Goal: Task Accomplishment & Management: Manage account settings

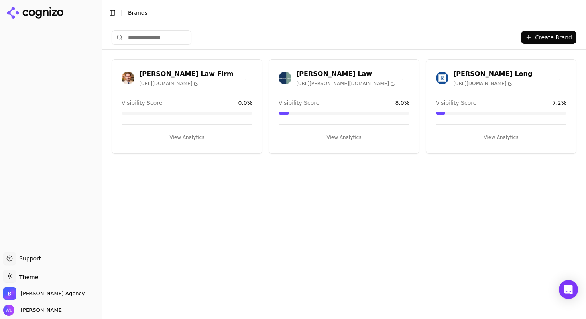
click at [304, 74] on h3 "[PERSON_NAME] Law" at bounding box center [345, 74] width 99 height 10
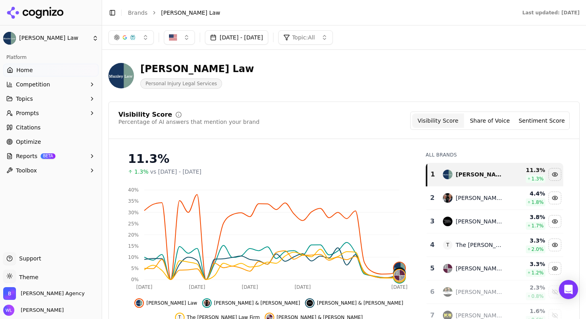
click at [245, 35] on button "[DATE] - [DATE]" at bounding box center [236, 37] width 63 height 14
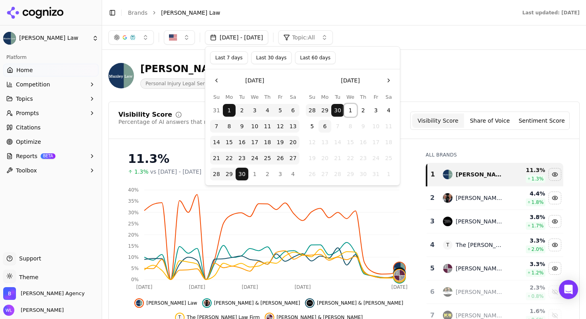
click at [350, 110] on button "1" at bounding box center [350, 110] width 13 height 13
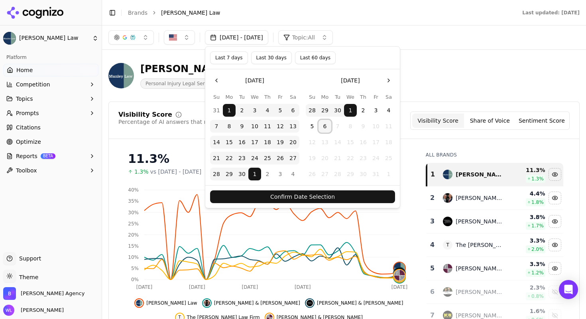
click at [325, 124] on button "6" at bounding box center [324, 126] width 13 height 13
click at [341, 200] on button "Confirm Date Selection" at bounding box center [302, 196] width 185 height 13
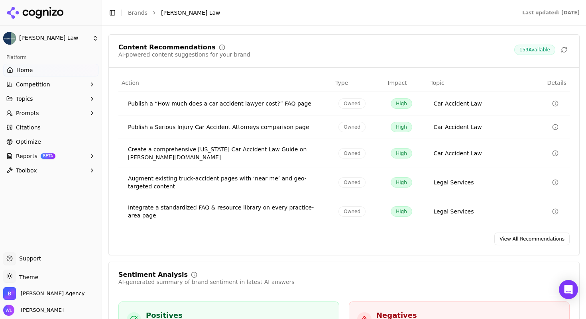
scroll to position [1295, 0]
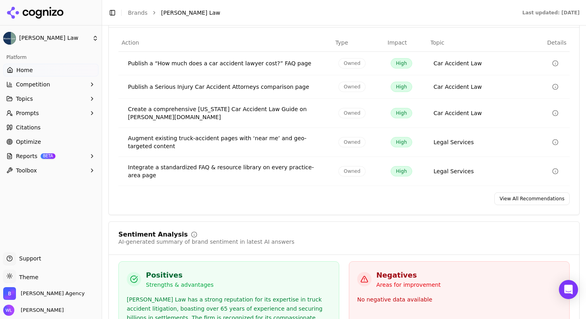
click at [511, 192] on link "View All Recommendations" at bounding box center [531, 198] width 75 height 13
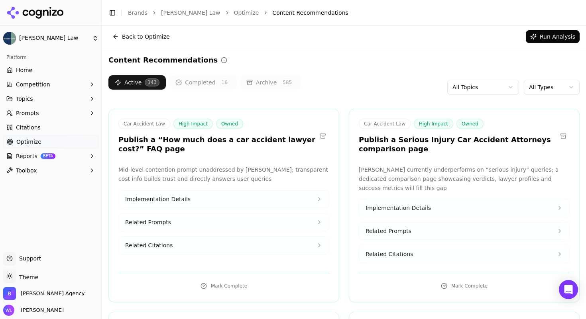
click at [168, 12] on link "[PERSON_NAME] Law" at bounding box center [190, 13] width 59 height 8
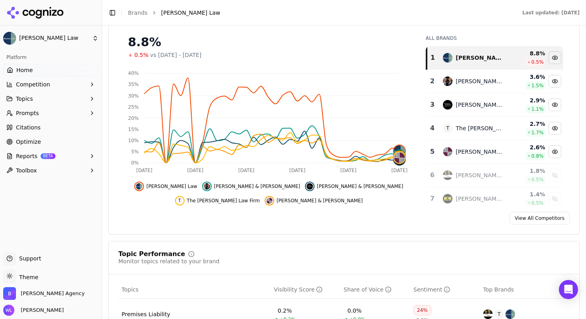
scroll to position [121, 0]
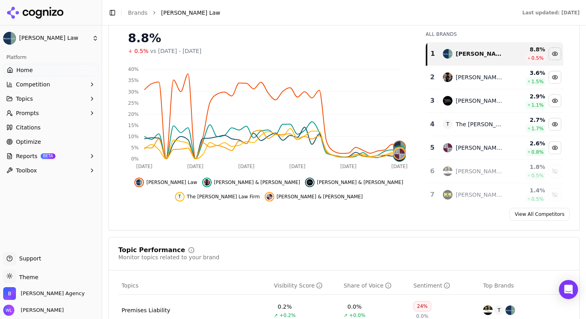
click at [534, 210] on link "View All Competitors" at bounding box center [539, 214] width 60 height 13
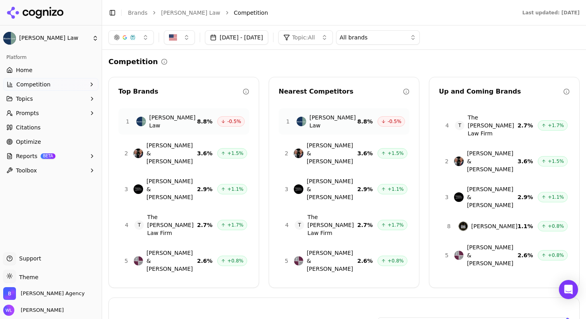
click at [29, 110] on span "Prompts" at bounding box center [27, 113] width 23 height 8
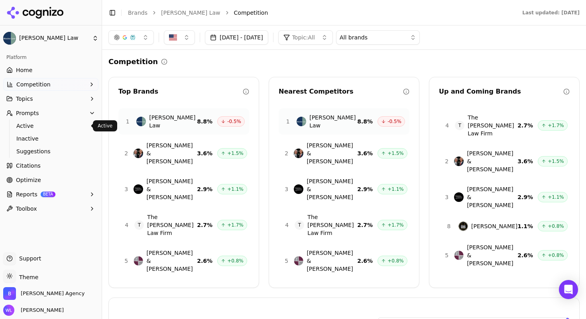
click at [36, 126] on span "Active" at bounding box center [50, 126] width 69 height 8
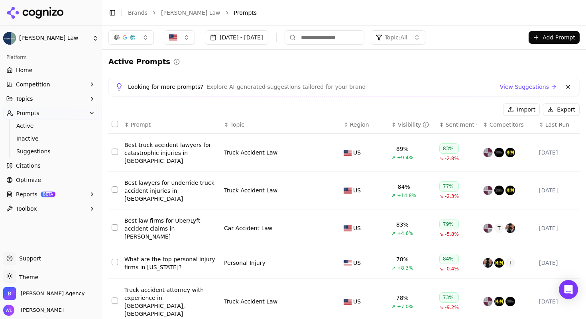
click at [29, 81] on span "Competition" at bounding box center [33, 84] width 34 height 8
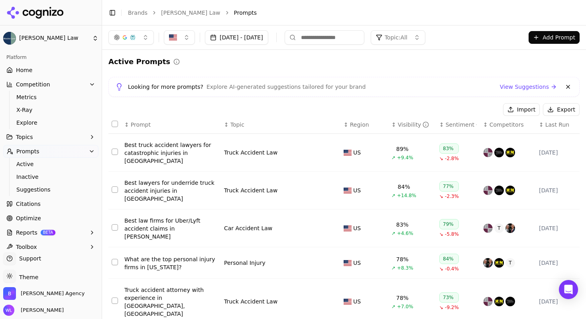
click at [35, 63] on div "Platform" at bounding box center [50, 57] width 95 height 13
click at [27, 69] on span "Home" at bounding box center [24, 70] width 16 height 8
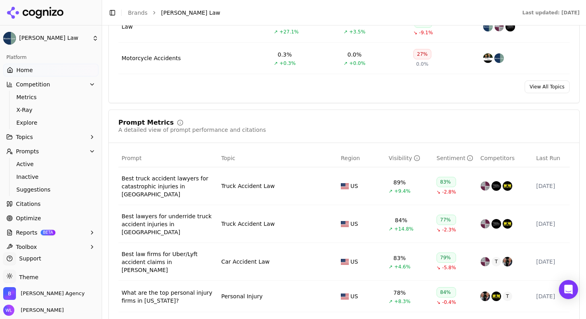
scroll to position [665, 0]
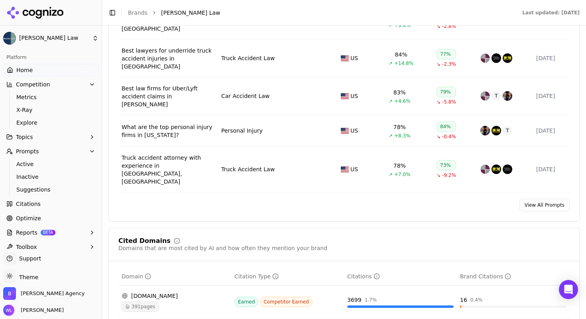
click at [522, 199] on link "View All Prompts" at bounding box center [544, 205] width 50 height 13
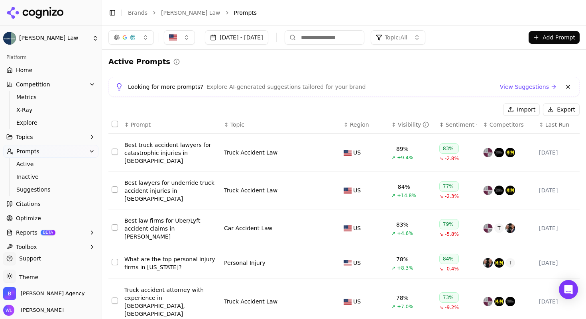
click at [425, 39] on button "Topic: All" at bounding box center [398, 37] width 55 height 14
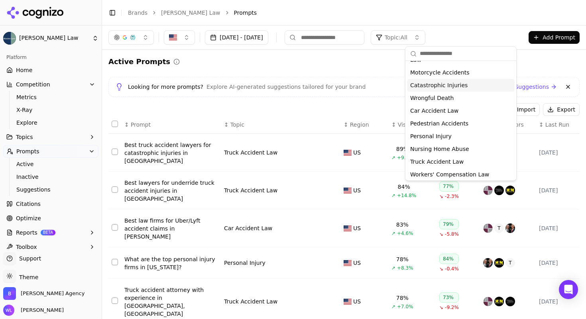
scroll to position [62, 0]
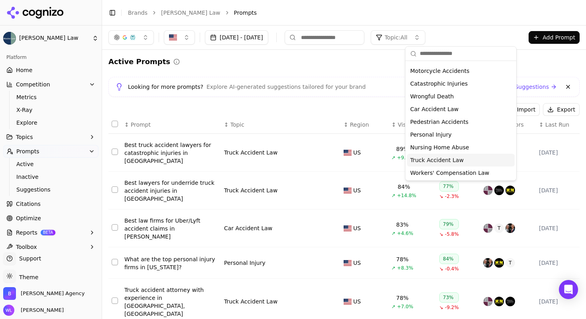
click at [443, 159] on span "Truck Accident Law" at bounding box center [436, 160] width 53 height 8
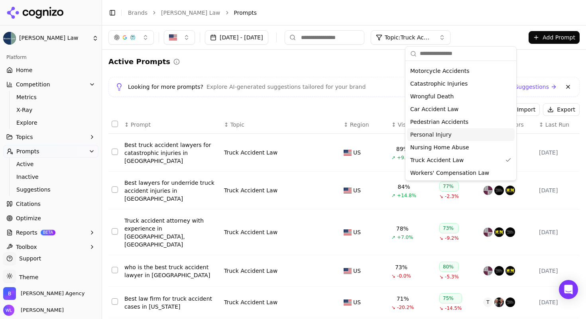
click at [329, 60] on div "Active Prompts" at bounding box center [343, 61] width 471 height 11
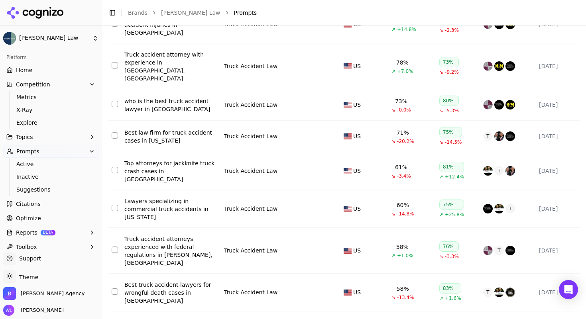
scroll to position [176, 0]
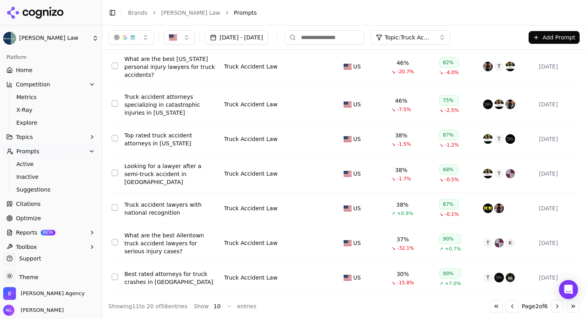
scroll to position [0, 0]
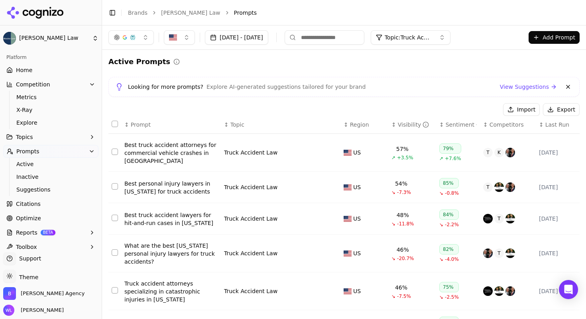
click at [427, 40] on span "Topic: Truck Accident Law" at bounding box center [409, 37] width 48 height 8
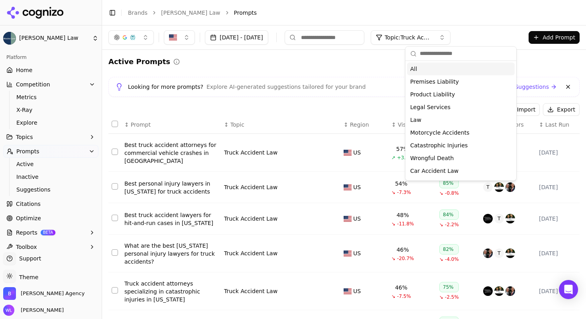
click at [317, 69] on div "Active Prompts Looking for more prompts? Explore AI-generated suggestions tailo…" at bounding box center [343, 277] width 471 height 443
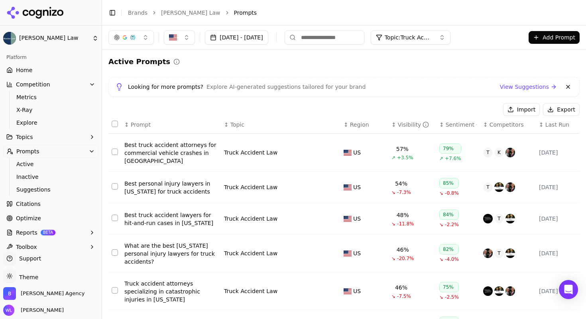
scroll to position [189, 0]
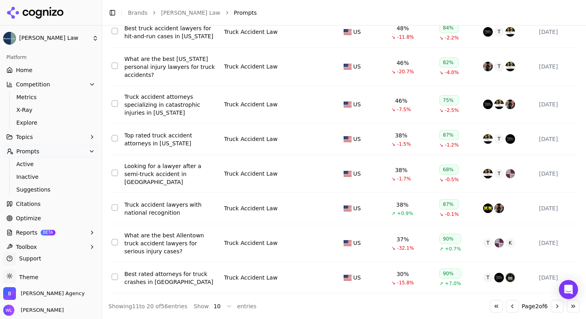
click at [206, 236] on div "What are the best Allentown truck accident lawyers for serious injury cases?" at bounding box center [170, 243] width 93 height 24
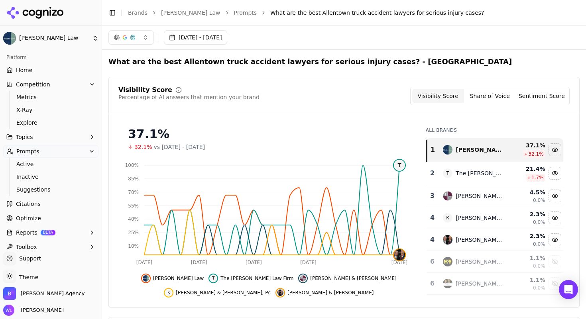
click at [220, 38] on button "[DATE] - [DATE]" at bounding box center [195, 37] width 63 height 14
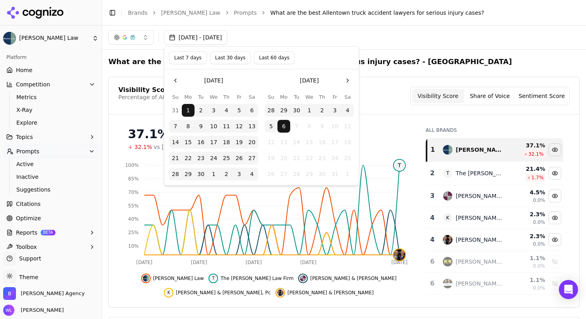
click at [221, 23] on header "Toggle Sidebar Brands [PERSON_NAME] Law Prompts What are the best Allentown tru…" at bounding box center [344, 13] width 484 height 26
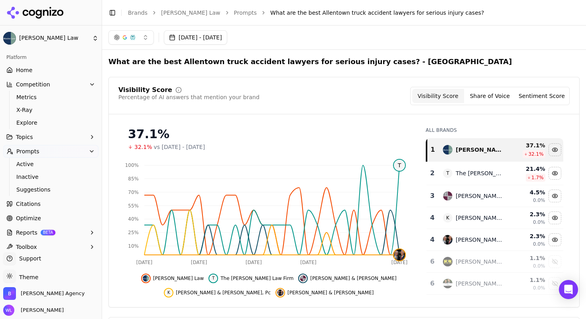
click at [234, 13] on link "Prompts" at bounding box center [245, 13] width 23 height 8
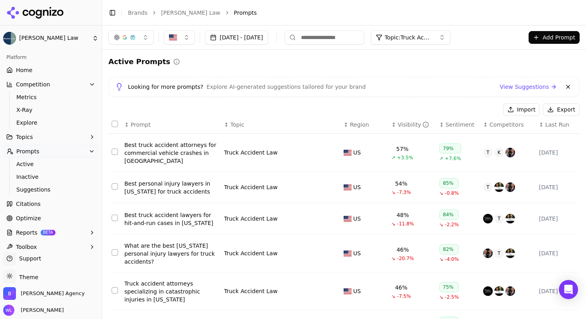
click at [424, 35] on span "Topic: Truck Accident Law" at bounding box center [409, 37] width 48 height 8
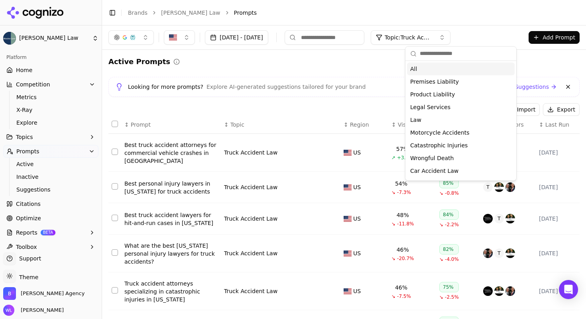
click at [419, 70] on div "All" at bounding box center [461, 69] width 108 height 13
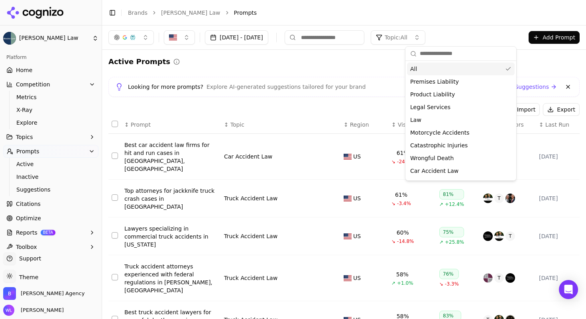
click at [361, 69] on div "Active Prompts Looking for more prompts? Explore AI-generated suggestions tailo…" at bounding box center [343, 302] width 471 height 493
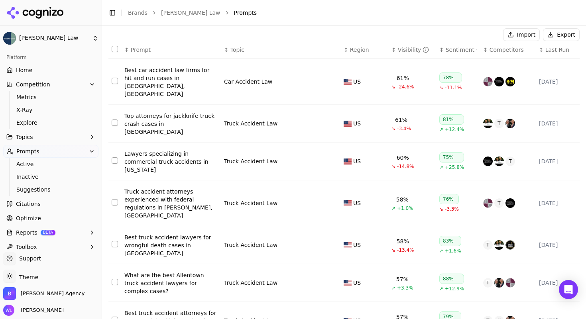
scroll to position [196, 0]
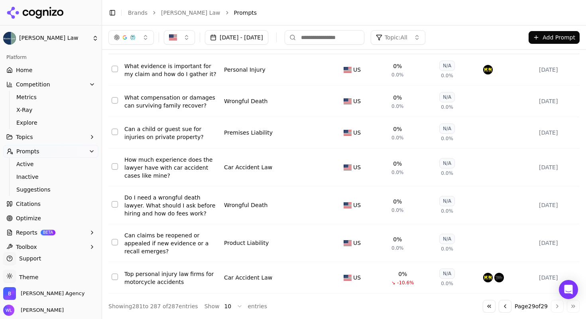
click at [289, 239] on div "Product Liability" at bounding box center [276, 243] width 104 height 8
click at [169, 238] on div "Can claims be reopened or appealed if new evidence or a recall emerges?" at bounding box center [170, 243] width 93 height 24
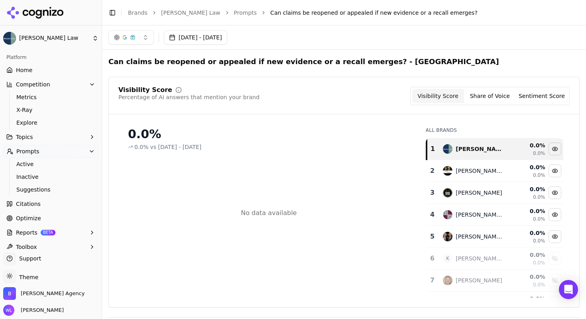
click at [391, 59] on h2 "Can claims be reopened or appealed if new evidence or a recall emerges? - [GEOG…" at bounding box center [303, 61] width 390 height 11
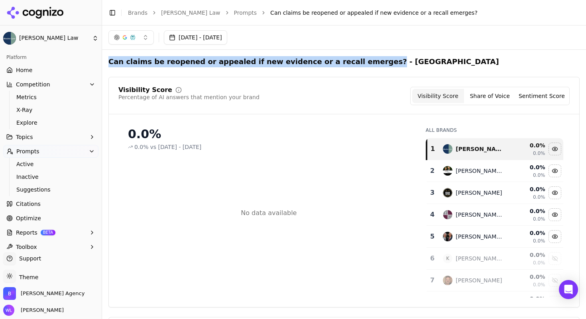
drag, startPoint x: 108, startPoint y: 62, endPoint x: 353, endPoint y: 62, distance: 244.6
click at [353, 62] on h2 "Can claims be reopened or appealed if new evidence or a recall emerges? - [GEOG…" at bounding box center [303, 61] width 390 height 11
copy h2 "Can claims be reopened or appealed if new evidence or a recall emerges?"
click at [234, 9] on link "Prompts" at bounding box center [245, 13] width 23 height 8
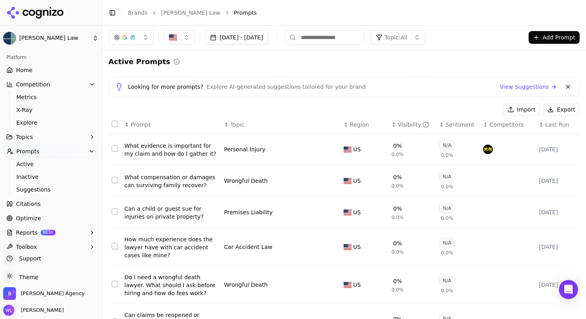
click at [173, 151] on div "What evidence is important for my claim and how do I gather it?" at bounding box center [170, 150] width 93 height 16
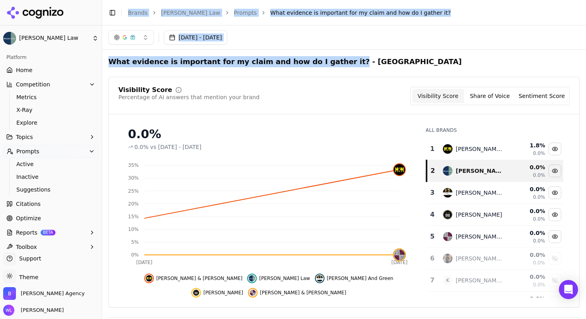
drag, startPoint x: 320, startPoint y: 61, endPoint x: 104, endPoint y: 63, distance: 215.6
click at [104, 63] on div "[PERSON_NAME] Law Platform Home Competition Metrics X-Ray Explore Topics Prompt…" at bounding box center [293, 159] width 586 height 319
click at [268, 63] on h2 "What evidence is important for my claim and how do I gather it? - [GEOGRAPHIC_D…" at bounding box center [284, 61] width 353 height 11
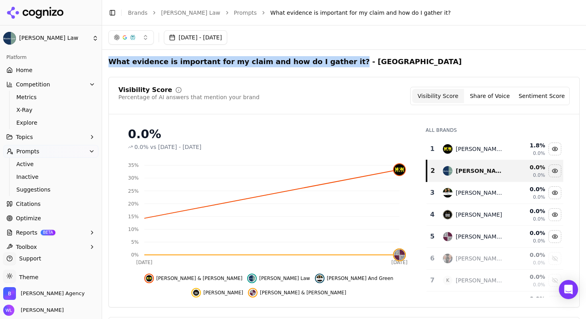
drag, startPoint x: 320, startPoint y: 61, endPoint x: 108, endPoint y: 63, distance: 211.2
click at [108, 63] on h2 "What evidence is important for my claim and how do I gather it? - [GEOGRAPHIC_D…" at bounding box center [284, 61] width 353 height 11
copy h2 "What evidence is important for my claim and how do I gather it?"
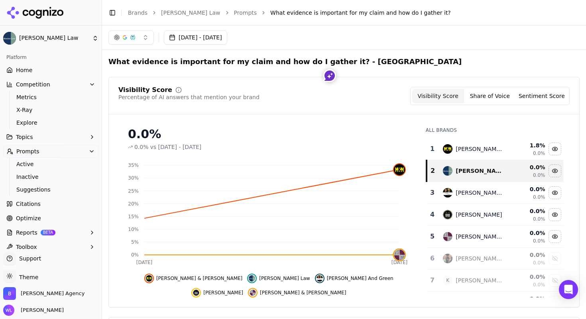
click at [269, 85] on div "Visibility Score Percentage of AI answers that mention your brand Visibility Sc…" at bounding box center [343, 192] width 471 height 231
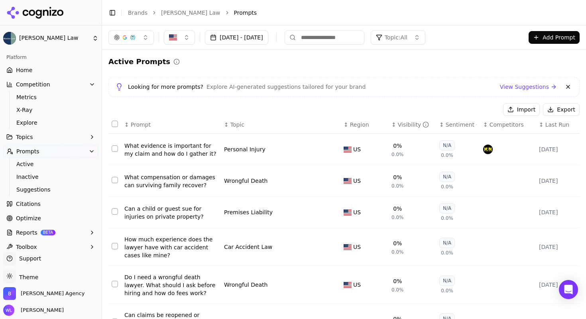
click at [116, 181] on button "Select row 282" at bounding box center [115, 180] width 6 height 6
click at [114, 212] on button "Select row 283" at bounding box center [115, 211] width 6 height 6
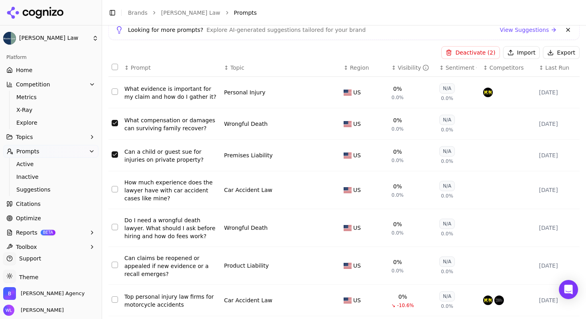
scroll to position [58, 0]
click at [113, 187] on button "Select row 284" at bounding box center [115, 188] width 6 height 6
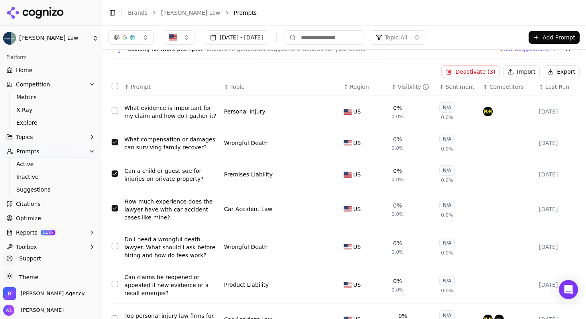
scroll to position [0, 0]
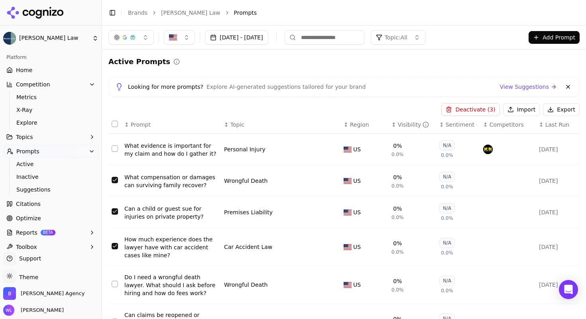
click at [468, 112] on button "Deactivate ( 3 )" at bounding box center [470, 109] width 58 height 13
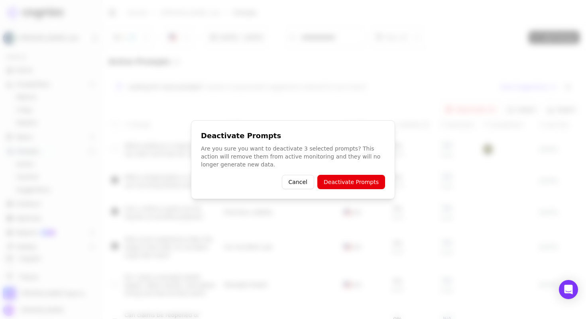
click at [360, 180] on button "Deactivate Prompts" at bounding box center [351, 182] width 68 height 14
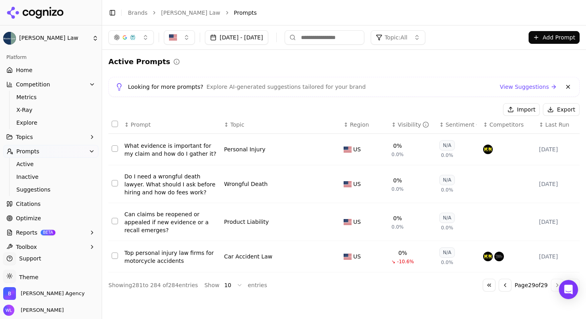
click at [503, 291] on button "Go to previous page" at bounding box center [504, 285] width 13 height 13
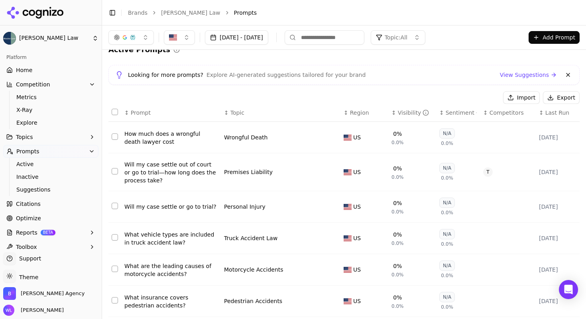
scroll to position [26, 0]
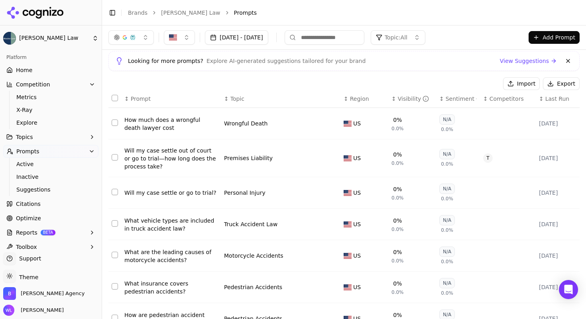
click at [115, 159] on button "Select row 272" at bounding box center [115, 157] width 6 height 6
click at [474, 77] on button "Deactivate ( 1 )" at bounding box center [470, 83] width 58 height 13
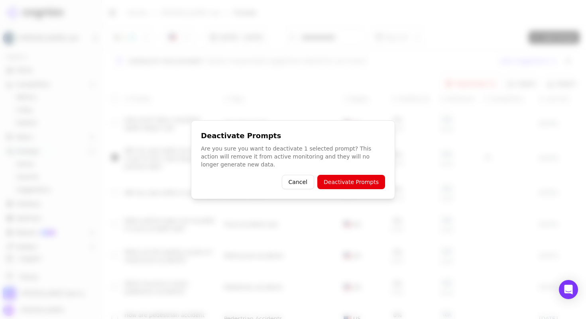
click at [369, 176] on button "Deactivate Prompts" at bounding box center [351, 182] width 68 height 14
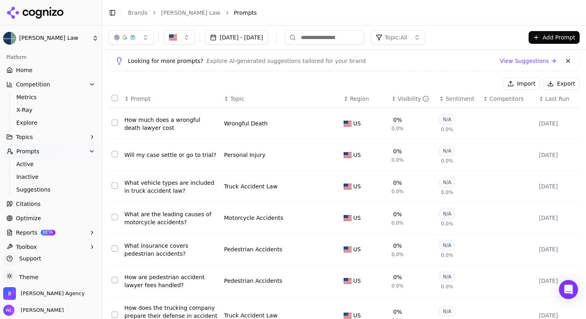
click at [163, 193] on div "What vehicle types are included in truck accident law?" at bounding box center [170, 187] width 93 height 16
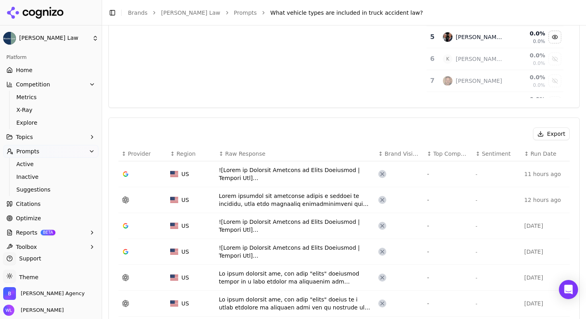
scroll to position [200, 0]
click at [266, 192] on div "Data table" at bounding box center [295, 200] width 153 height 16
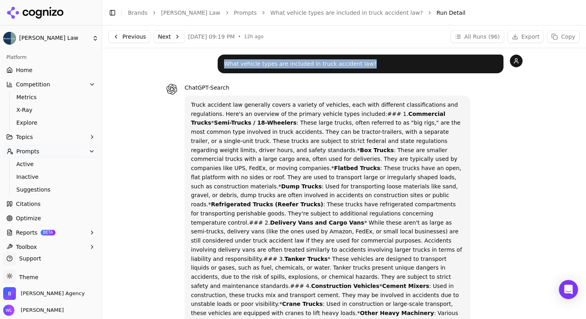
drag, startPoint x: 376, startPoint y: 65, endPoint x: 207, endPoint y: 65, distance: 169.3
click at [207, 65] on div "What vehicle types are included in truck accident law?" at bounding box center [343, 64] width 357 height 19
copy p "What vehicle types are included in truck accident law?"
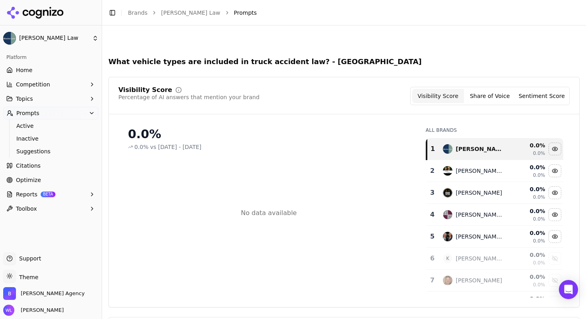
scroll to position [224, 0]
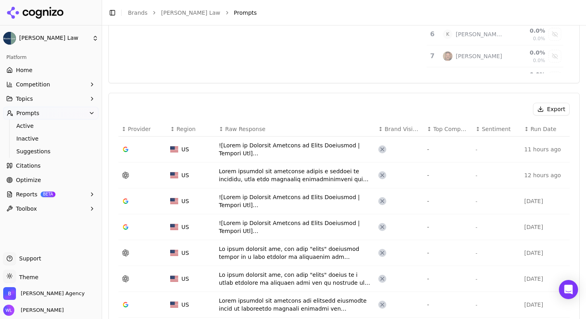
click at [183, 13] on link "[PERSON_NAME] Law" at bounding box center [190, 13] width 59 height 8
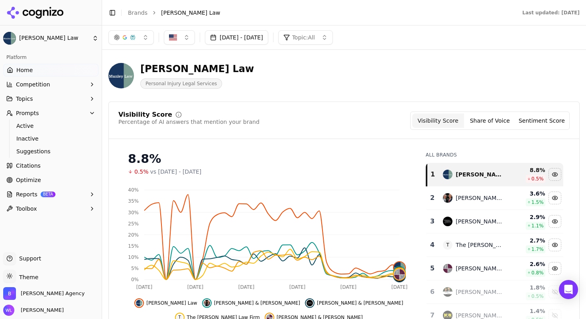
click at [487, 118] on button "Share of Voice" at bounding box center [490, 121] width 52 height 14
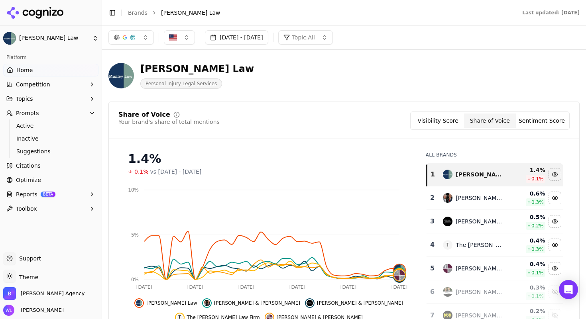
click at [445, 118] on button "Visibility Score" at bounding box center [438, 121] width 52 height 14
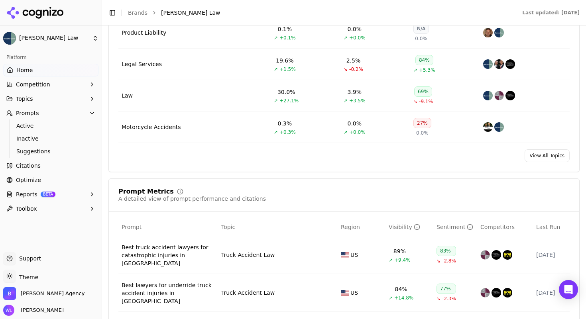
scroll to position [593, 0]
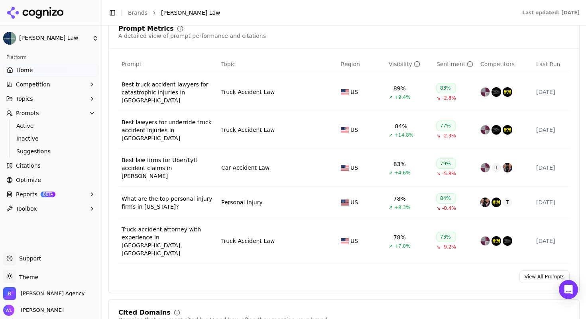
click at [535, 271] on link "View All Prompts" at bounding box center [544, 277] width 50 height 13
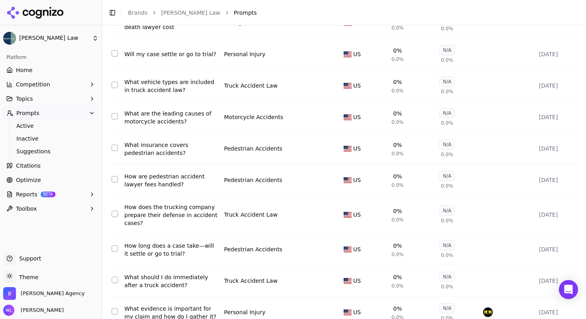
scroll to position [169, 0]
